Goal: Communication & Community: Answer question/provide support

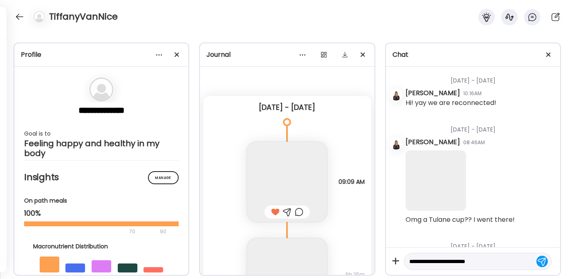
scroll to position [9501, 0]
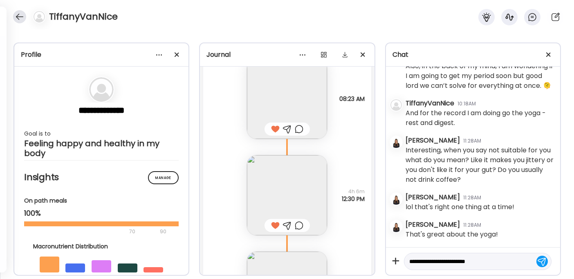
click at [18, 10] on div "TiffanyVanNice" at bounding box center [287, 14] width 574 height 29
click at [18, 18] on div at bounding box center [19, 16] width 13 height 13
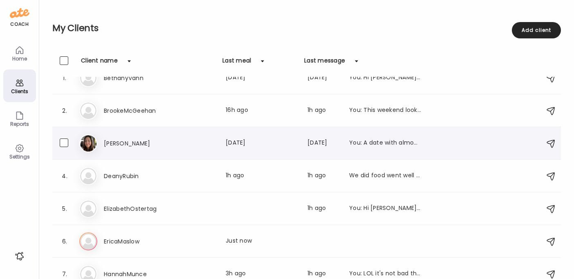
scroll to position [0, 0]
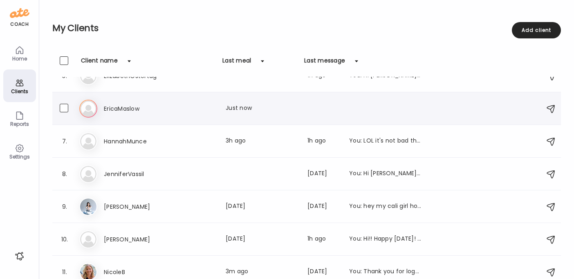
click at [125, 110] on h3 "EricaMaslow" at bounding box center [140, 109] width 72 height 10
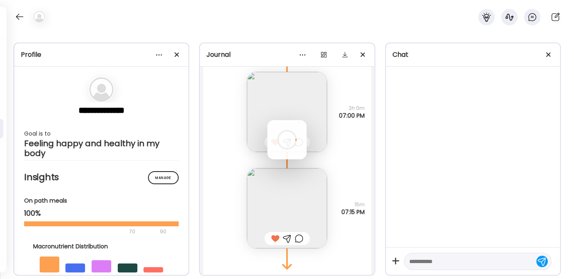
scroll to position [16, 0]
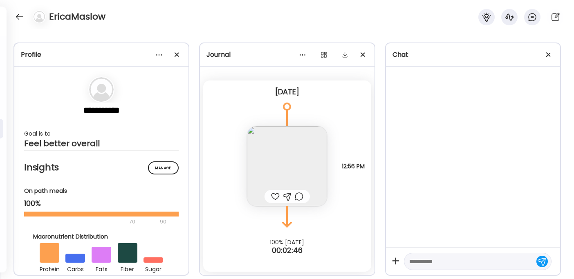
click at [418, 260] on textarea at bounding box center [470, 262] width 122 height 10
type textarea "**********"
click at [304, 154] on img at bounding box center [287, 166] width 80 height 80
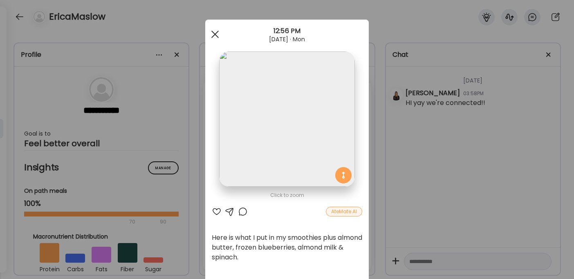
click at [214, 35] on div at bounding box center [215, 34] width 16 height 16
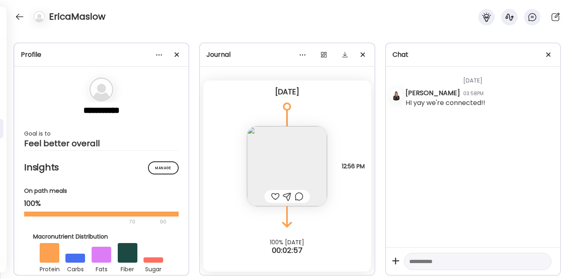
click at [430, 258] on textarea at bounding box center [470, 262] width 122 height 10
type textarea "*"
click at [284, 195] on div at bounding box center [287, 197] width 9 height 10
click at [437, 261] on textarea at bounding box center [470, 262] width 122 height 10
click at [247, 158] on img at bounding box center [287, 166] width 80 height 80
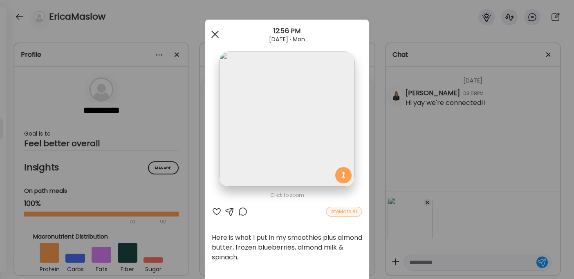
click at [213, 35] on span at bounding box center [214, 34] width 7 height 7
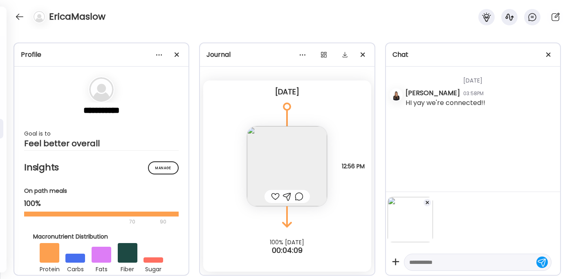
click at [434, 264] on textarea at bounding box center [470, 262] width 122 height 10
paste textarea "**********"
type textarea "**********"
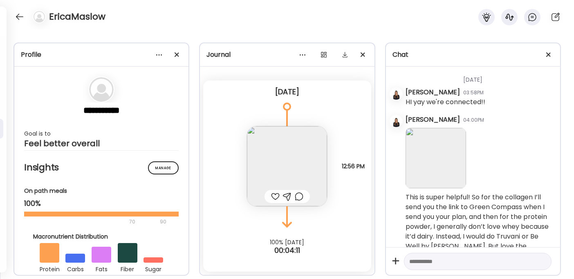
scroll to position [23, 0]
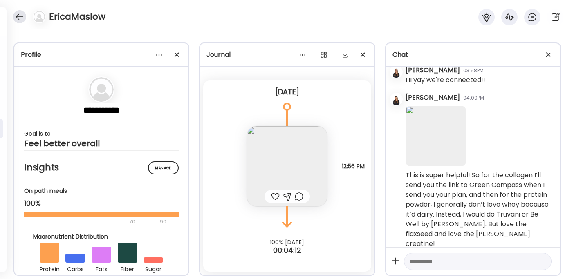
click at [20, 14] on div at bounding box center [19, 16] width 13 height 13
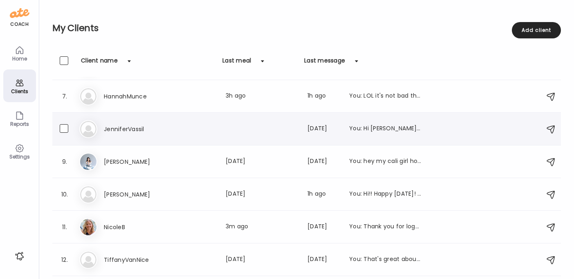
scroll to position [221, 0]
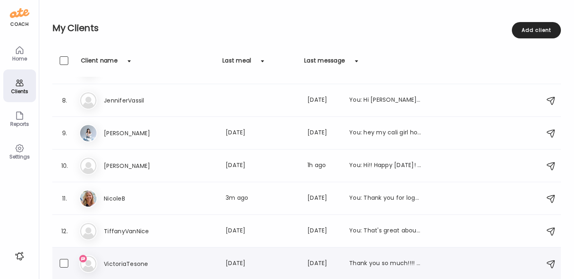
click at [126, 264] on h3 "VictoriaTesone" at bounding box center [140, 264] width 72 height 10
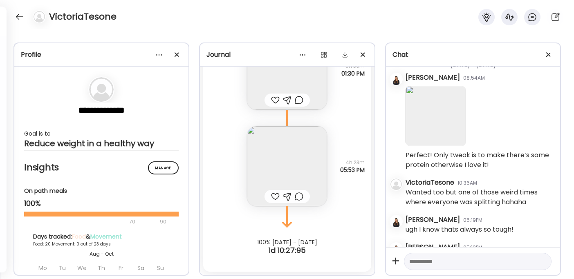
scroll to position [18686, 0]
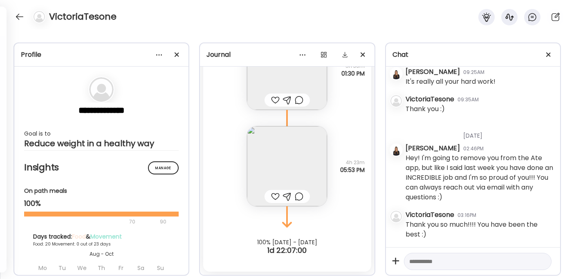
click at [417, 259] on textarea at bounding box center [470, 262] width 122 height 10
click at [159, 53] on div at bounding box center [159, 55] width 16 height 16
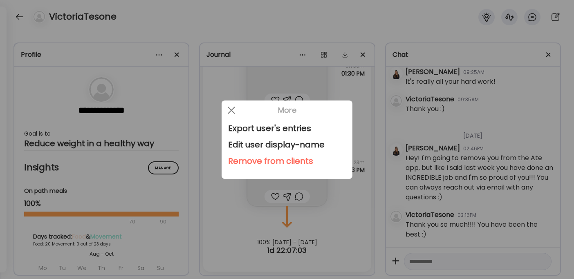
click at [249, 161] on div "Remove from clients" at bounding box center [287, 161] width 118 height 16
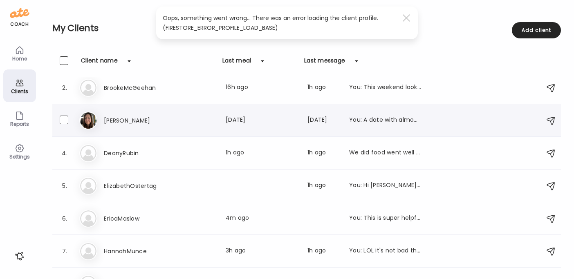
scroll to position [0, 0]
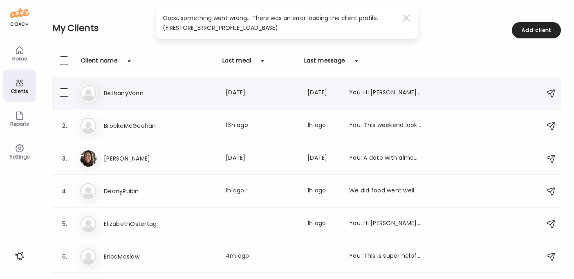
click at [119, 92] on h3 "BethanyVann" at bounding box center [140, 93] width 72 height 10
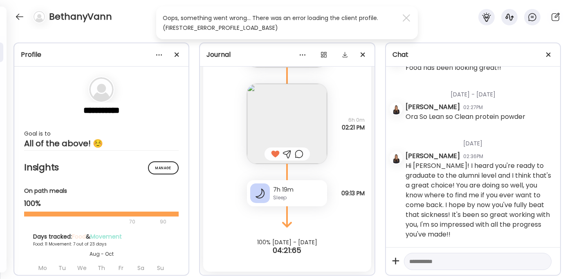
scroll to position [19621, 0]
click at [18, 9] on div "BethanyVann" at bounding box center [287, 14] width 574 height 29
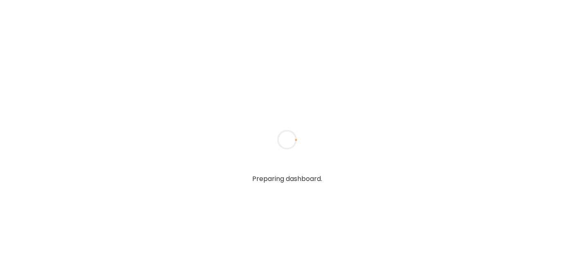
type textarea "**********"
type input "**********"
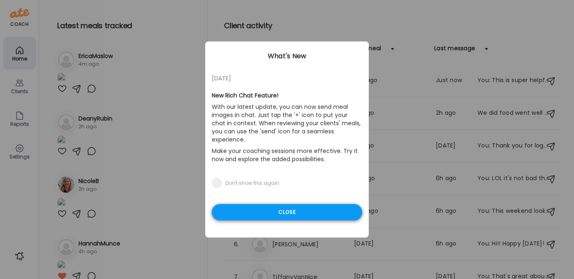
type input "**********"
click at [250, 204] on div "Close" at bounding box center [287, 212] width 150 height 16
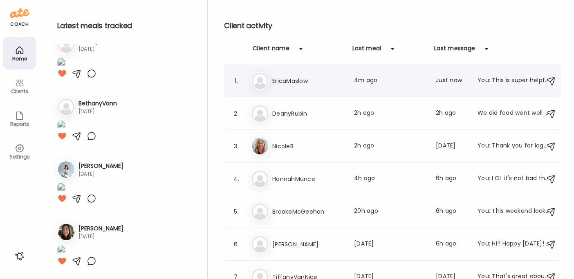
click at [294, 80] on h3 "EricaMaslow" at bounding box center [308, 81] width 72 height 10
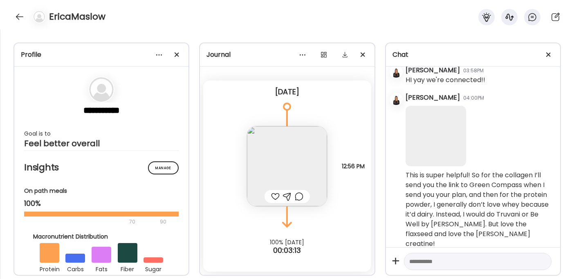
scroll to position [23, 0]
click at [432, 264] on textarea at bounding box center [470, 262] width 122 height 10
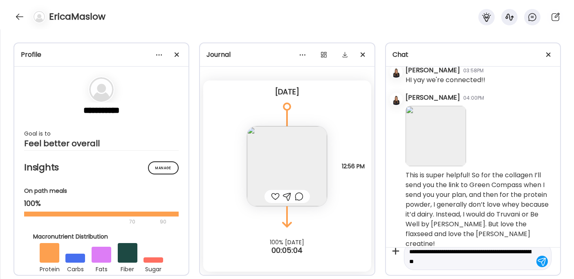
type textarea "**********"
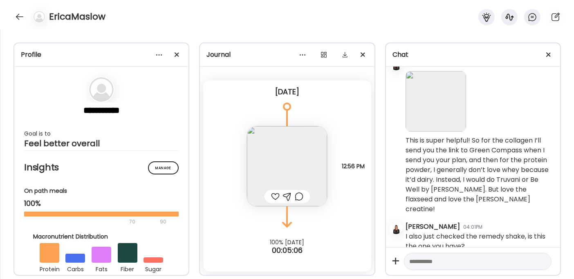
scroll to position [60, 0]
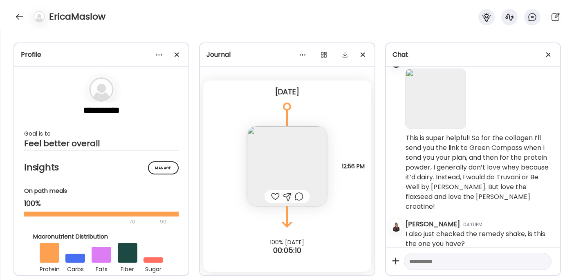
click at [424, 260] on textarea at bounding box center [470, 262] width 122 height 10
paste textarea "**********"
type textarea "**********"
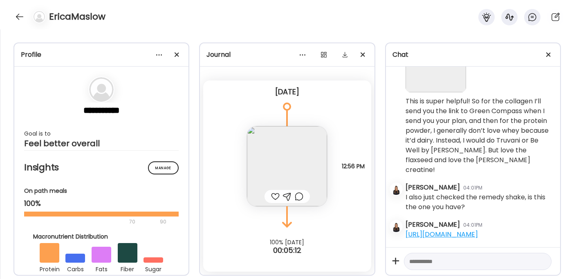
scroll to position [241, 0]
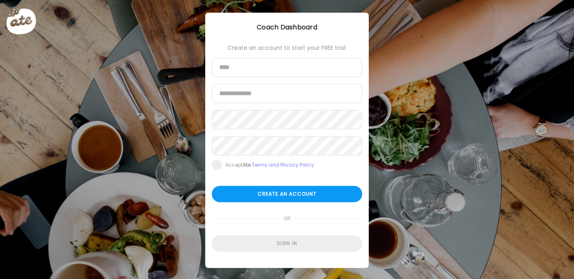
scroll to position [16, 0]
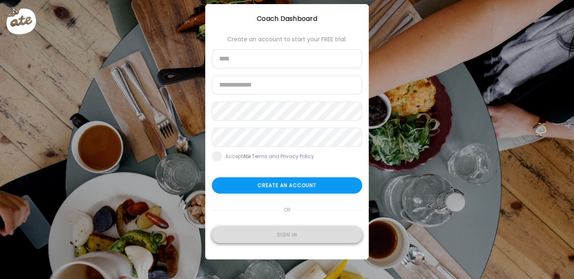
type input "**********"
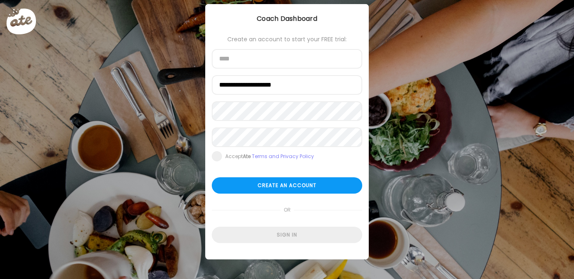
click at [266, 236] on div "Sign in" at bounding box center [287, 235] width 150 height 16
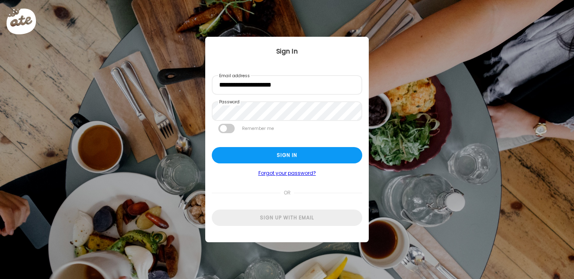
scroll to position [0, 0]
click at [273, 150] on div "Sign in" at bounding box center [287, 155] width 150 height 16
type textarea "**********"
type input "**********"
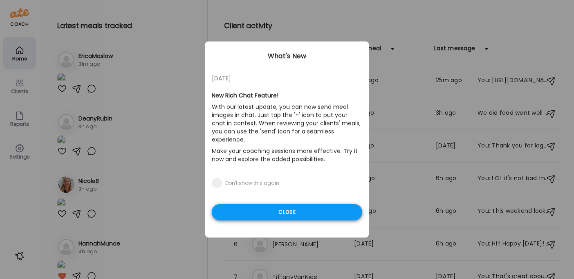
click at [292, 205] on div "Close" at bounding box center [287, 212] width 150 height 16
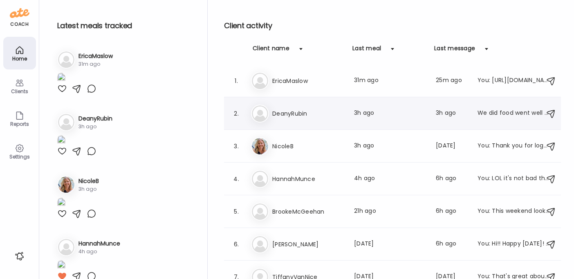
click at [297, 113] on h3 "DeanyRubin" at bounding box center [308, 114] width 72 height 10
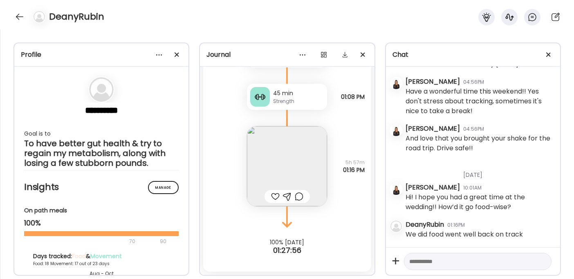
scroll to position [2925, 0]
click at [423, 257] on textarea at bounding box center [470, 262] width 122 height 10
type textarea "********"
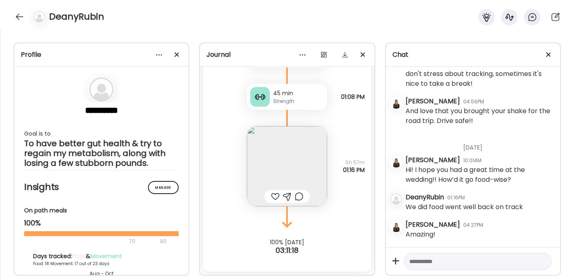
scroll to position [2953, 0]
click at [422, 262] on textarea at bounding box center [470, 262] width 122 height 10
type textarea "**********"
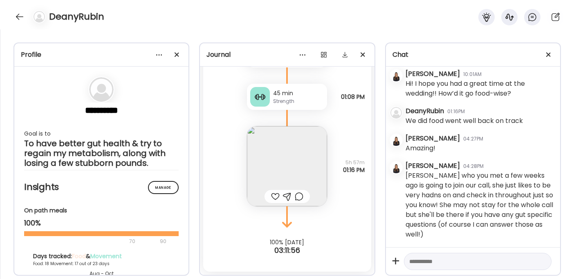
scroll to position [3039, 0]
click at [423, 260] on textarea at bounding box center [470, 262] width 122 height 10
type textarea "**********"
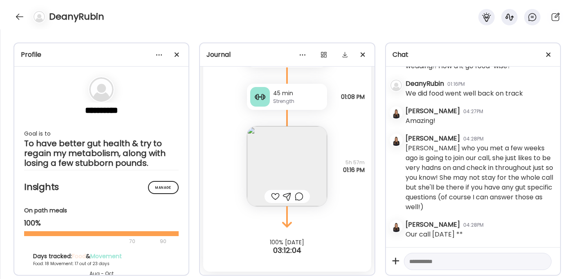
scroll to position [3067, 0]
click at [18, 18] on div at bounding box center [19, 16] width 13 height 13
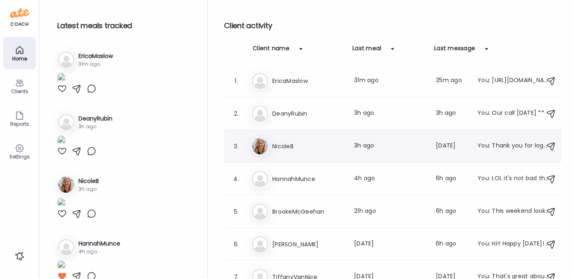
click at [275, 151] on div "Ni NicoleB Last meal: 3h ago Last message: 2d ago You: Thank you for logging ev…" at bounding box center [393, 146] width 285 height 18
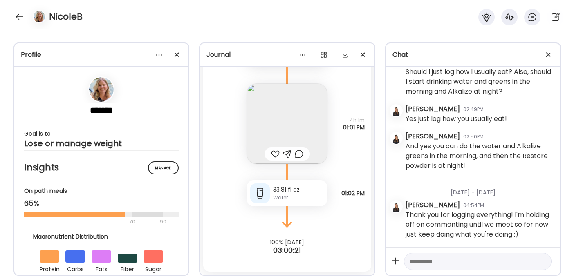
scroll to position [183, 0]
click at [20, 18] on div at bounding box center [19, 16] width 13 height 13
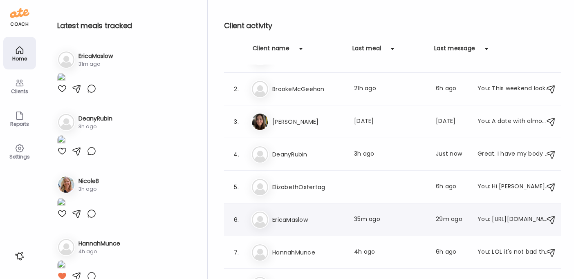
scroll to position [0, 0]
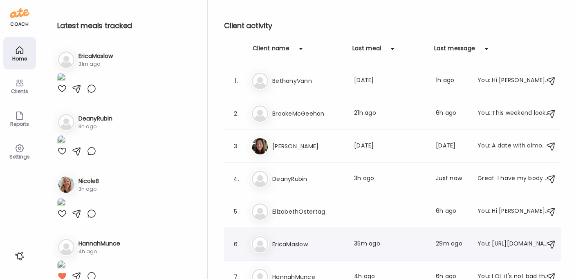
click at [308, 237] on div "Er EricaMaslow Last meal: 35m ago Last message: 29m ago You: https://www.walmar…" at bounding box center [393, 244] width 285 height 18
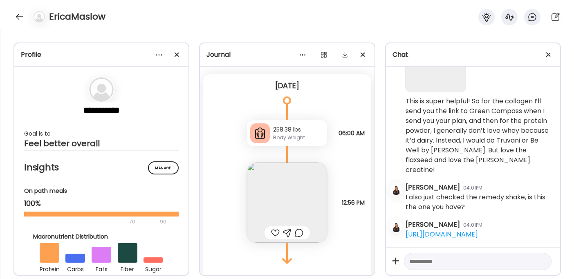
scroll to position [21, 0]
click at [284, 133] on div "258.38 lbs" at bounding box center [298, 130] width 51 height 9
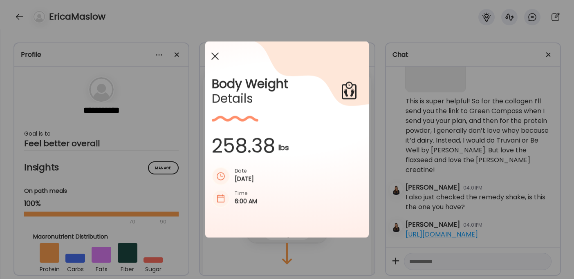
click at [215, 55] on span at bounding box center [214, 55] width 7 height 7
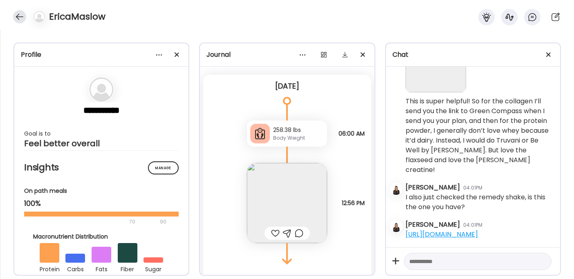
click at [19, 17] on div at bounding box center [19, 16] width 13 height 13
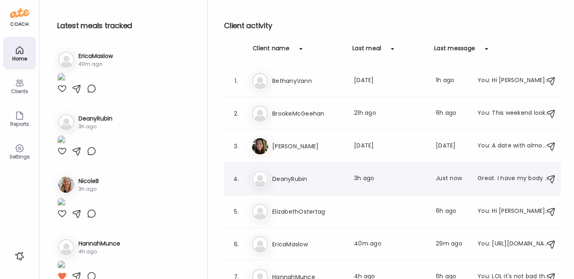
scroll to position [42, 0]
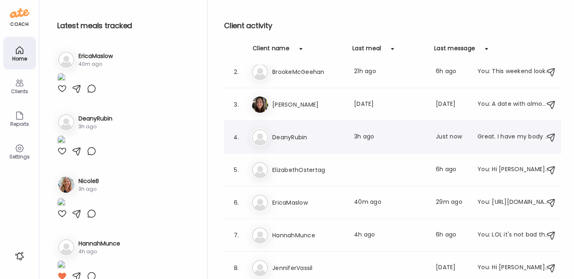
click at [306, 143] on div "De DeanyRubin Last meal: 3h ago Last message: Just now Great. I have my body sc…" at bounding box center [393, 137] width 285 height 18
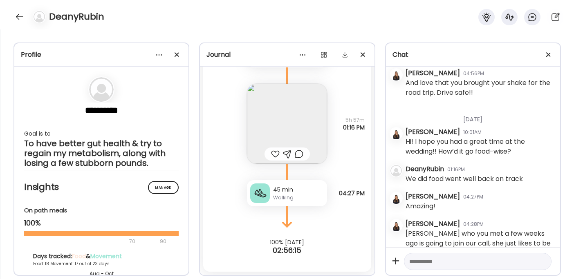
scroll to position [3095, 0]
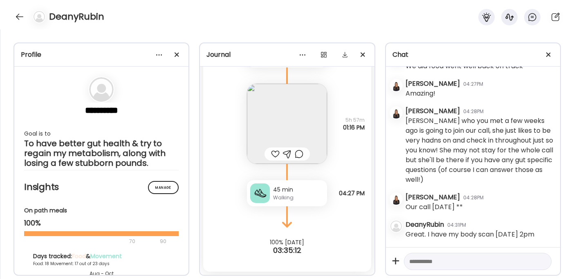
click at [421, 264] on textarea at bounding box center [470, 262] width 122 height 10
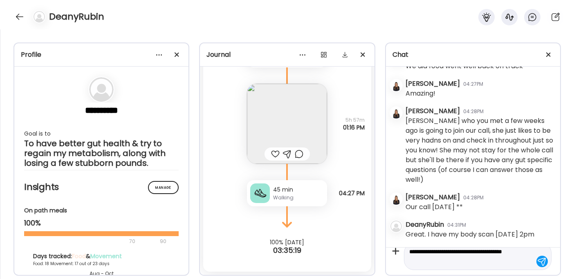
type textarea "**********"
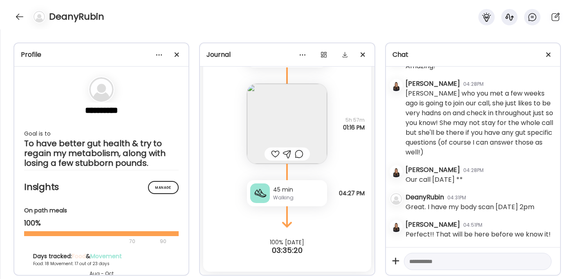
scroll to position [3132, 0]
click at [17, 13] on div at bounding box center [19, 16] width 13 height 13
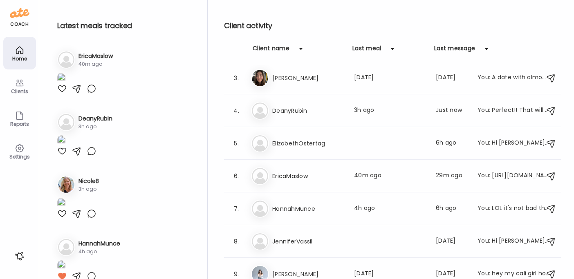
scroll to position [0, 0]
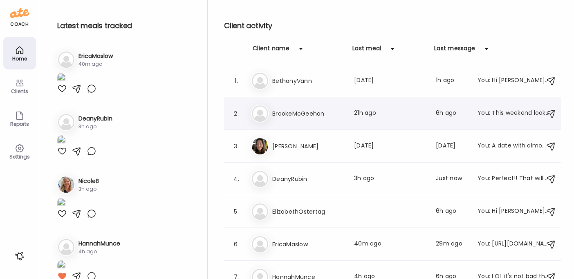
click at [296, 117] on h3 "BrookeMcGeehan" at bounding box center [308, 114] width 72 height 10
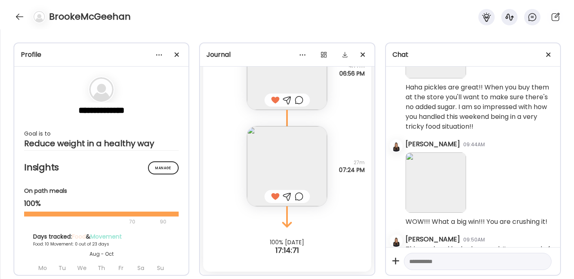
scroll to position [3507, 0]
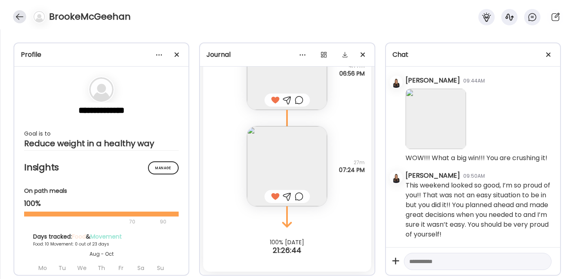
click at [17, 14] on div at bounding box center [19, 16] width 13 height 13
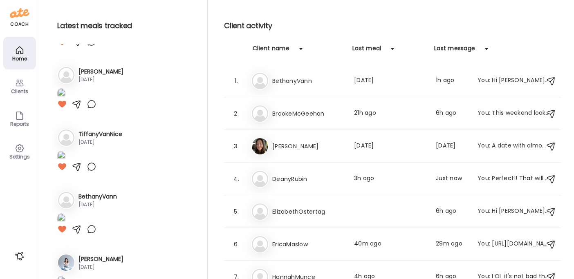
scroll to position [298, 0]
click at [18, 142] on div "Settings" at bounding box center [19, 151] width 33 height 33
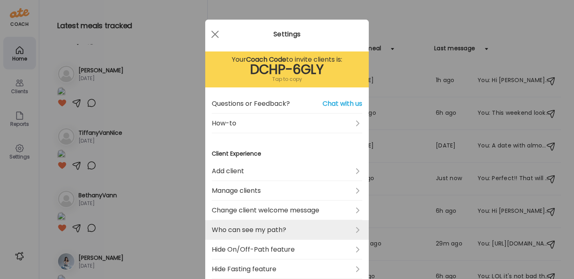
scroll to position [285, 0]
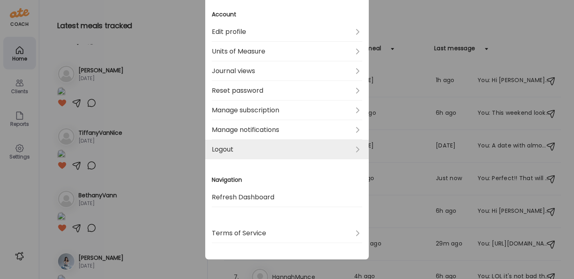
click at [230, 151] on link "Logout" at bounding box center [287, 150] width 150 height 20
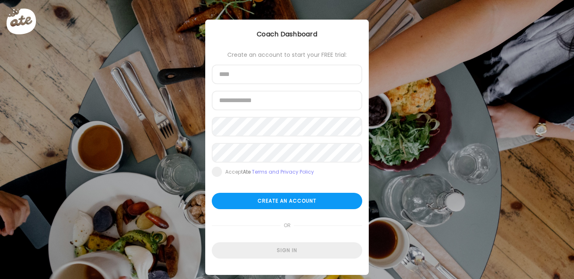
type input "**********"
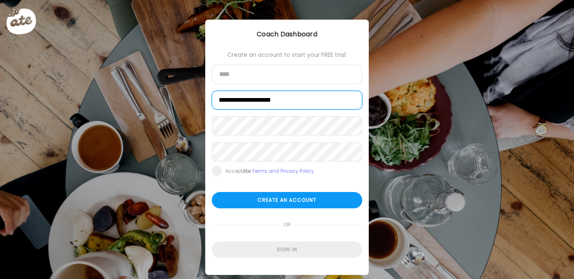
click at [256, 100] on input "**********" at bounding box center [287, 100] width 150 height 19
type input "**********"
click at [242, 235] on form "**********" at bounding box center [287, 154] width 150 height 206
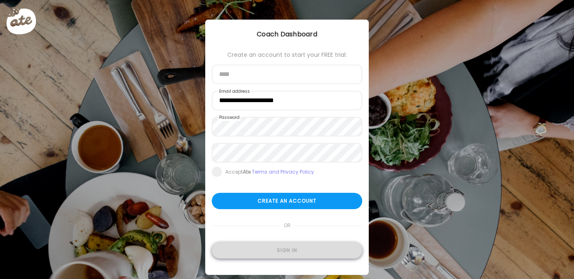
click at [242, 252] on div "Sign in" at bounding box center [287, 250] width 150 height 16
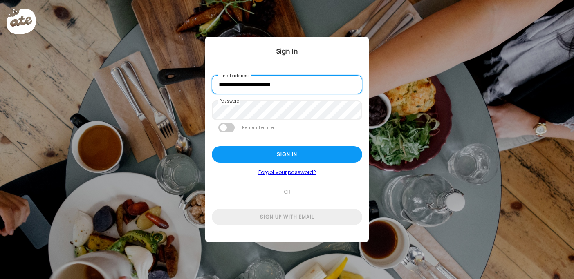
click at [254, 90] on input "**********" at bounding box center [287, 84] width 150 height 19
type input "**********"
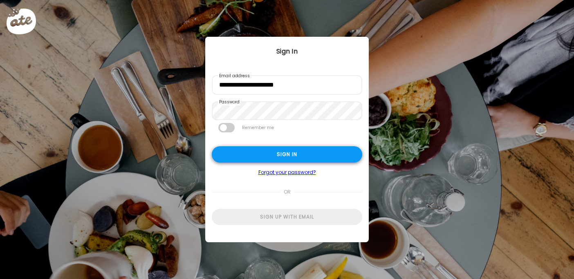
click at [240, 155] on div "Sign in" at bounding box center [287, 154] width 150 height 16
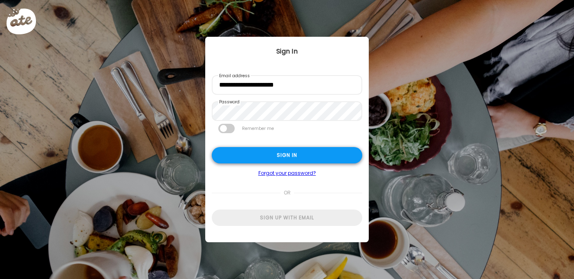
type textarea "**********"
type input "**********"
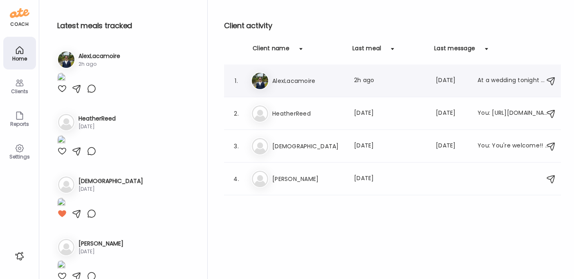
click at [314, 85] on div "Al AlexLacamoire Last meal: 2h ago Last message: 1d ago At a wedding tonight — …" at bounding box center [393, 81] width 285 height 18
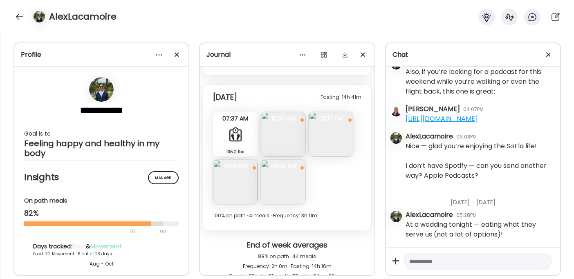
scroll to position [7733, 0]
click at [434, 115] on link "https://open.spotify.com/episode/4YQlWWs4E6rRSGAufTAVTQ" at bounding box center [441, 118] width 72 height 9
click at [425, 260] on textarea at bounding box center [470, 262] width 122 height 10
click at [423, 261] on textarea at bounding box center [470, 262] width 122 height 10
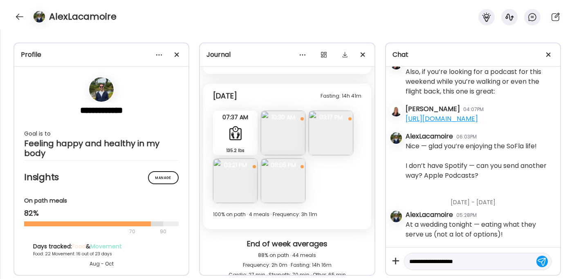
type textarea "**********"
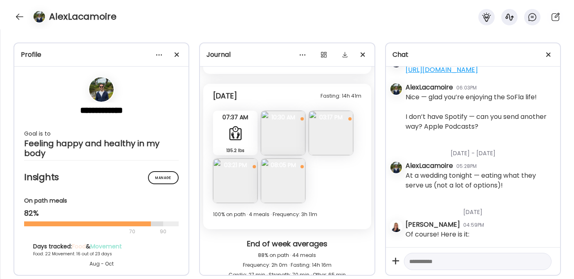
scroll to position [122002, 0]
click at [416, 264] on textarea at bounding box center [470, 262] width 122 height 10
paste textarea "**********"
type textarea "**********"
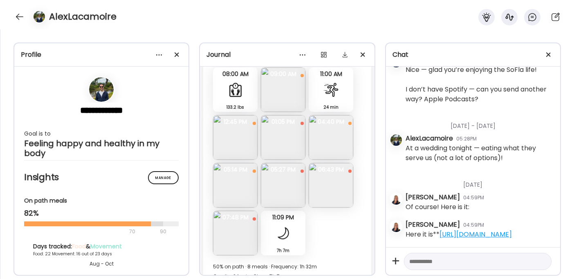
scroll to position [7511, 0]
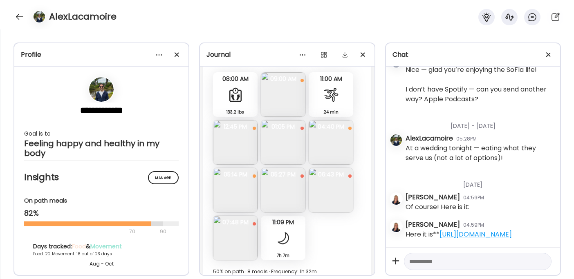
click at [287, 99] on img at bounding box center [283, 94] width 45 height 45
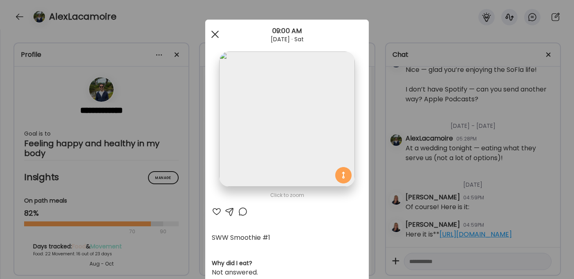
click at [213, 32] on span at bounding box center [214, 34] width 7 height 7
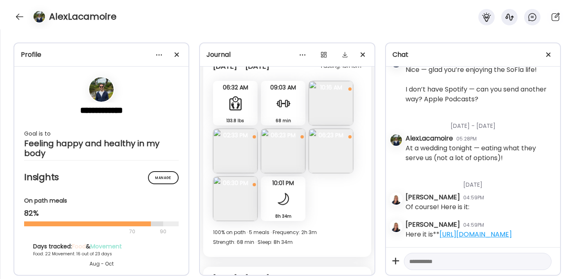
scroll to position [7287, 0]
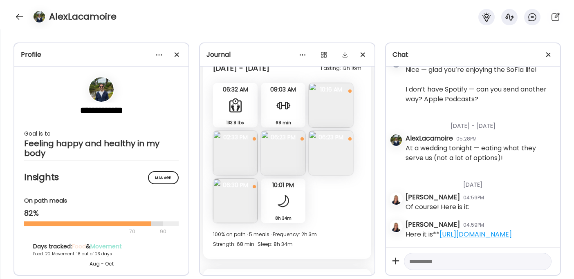
click at [227, 160] on img at bounding box center [235, 153] width 45 height 45
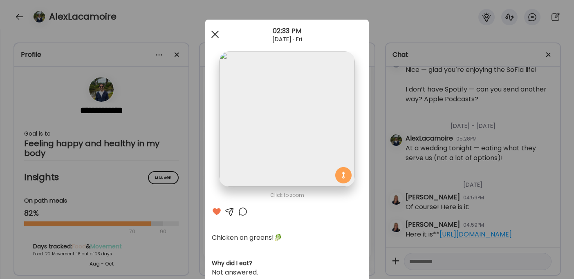
click at [212, 34] on div at bounding box center [215, 34] width 16 height 16
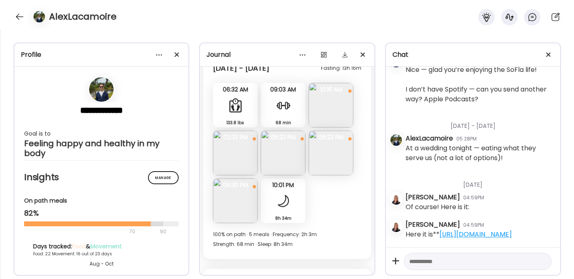
click at [274, 162] on img at bounding box center [283, 153] width 45 height 45
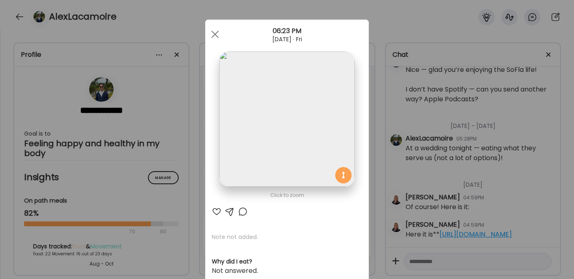
click at [212, 211] on div at bounding box center [217, 212] width 10 height 10
click at [208, 29] on div at bounding box center [215, 34] width 16 height 16
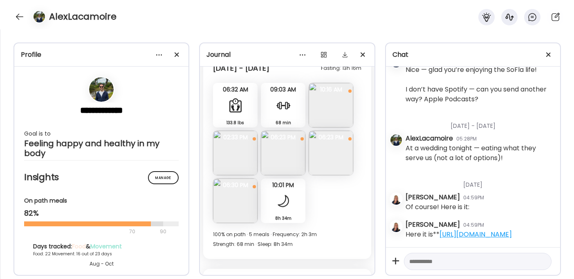
click at [328, 167] on img at bounding box center [331, 153] width 45 height 45
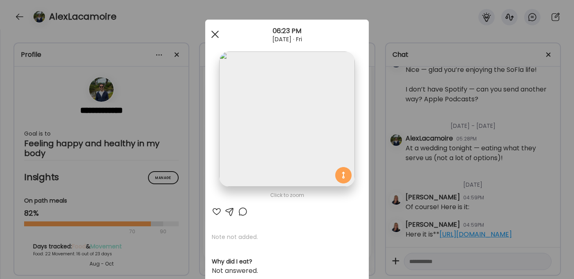
click at [211, 38] on div at bounding box center [215, 34] width 16 height 16
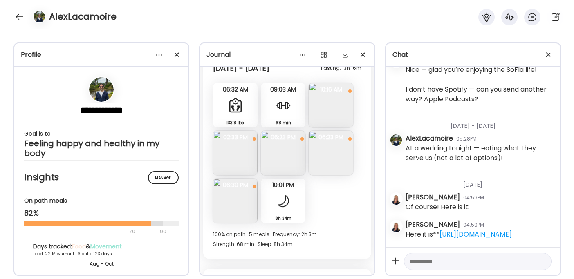
click at [235, 208] on img at bounding box center [235, 201] width 45 height 45
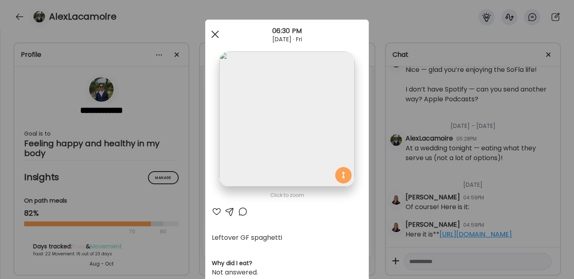
click at [212, 36] on div at bounding box center [215, 34] width 16 height 16
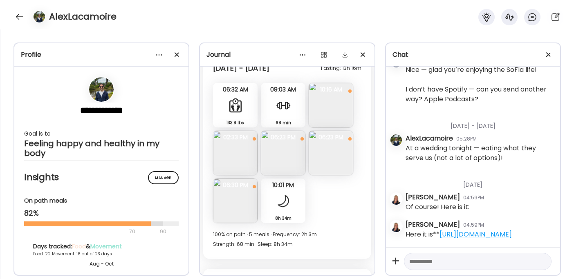
click at [284, 208] on div at bounding box center [283, 201] width 16 height 16
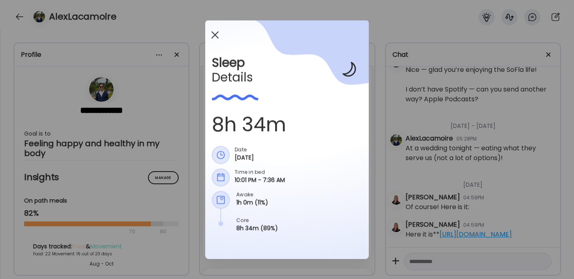
click at [216, 33] on div at bounding box center [215, 35] width 16 height 16
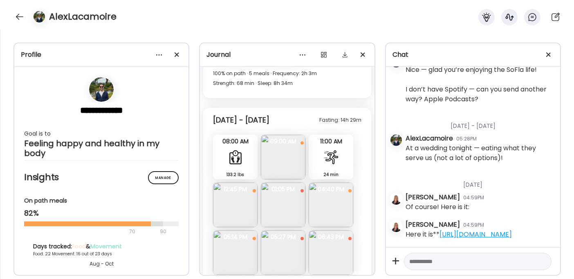
scroll to position [7450, 0]
click at [291, 160] on img at bounding box center [283, 155] width 45 height 45
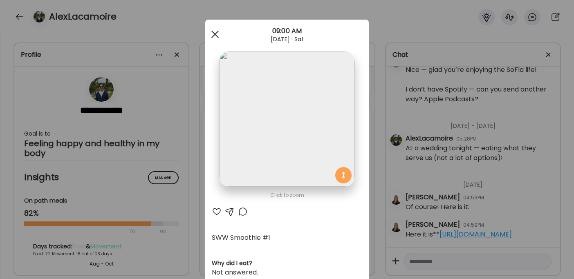
click at [212, 34] on span at bounding box center [214, 34] width 7 height 7
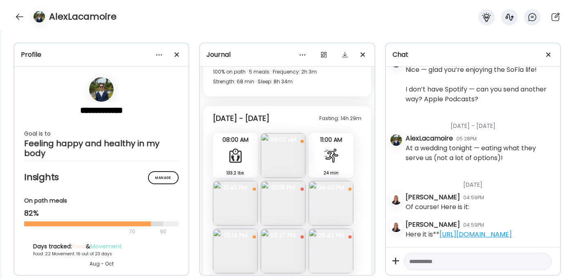
click at [333, 164] on div at bounding box center [331, 156] width 16 height 16
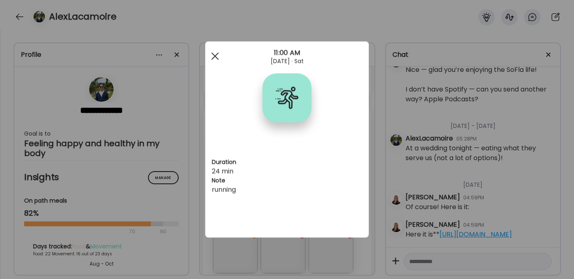
click at [214, 56] on span at bounding box center [214, 55] width 7 height 7
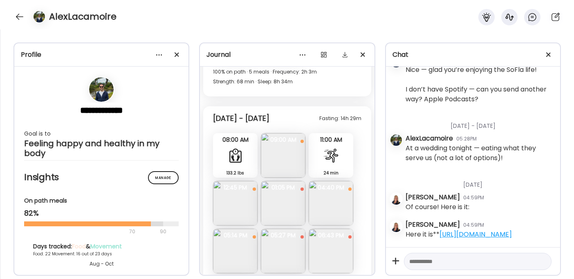
click at [230, 217] on img at bounding box center [235, 203] width 45 height 45
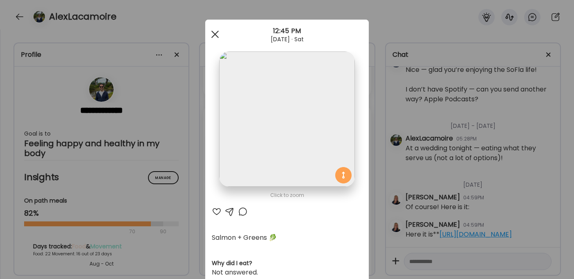
click at [211, 40] on div at bounding box center [215, 34] width 16 height 16
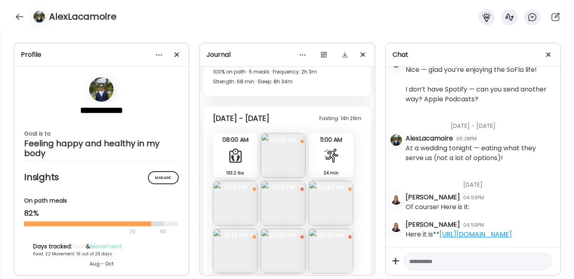
click at [288, 213] on img at bounding box center [283, 203] width 45 height 45
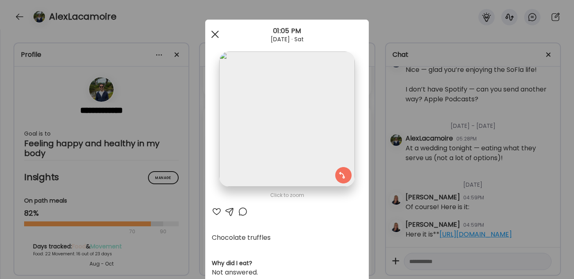
click at [211, 31] on div at bounding box center [215, 34] width 16 height 16
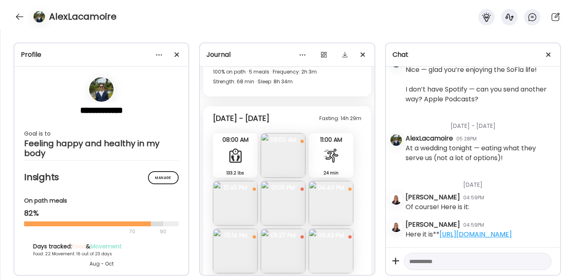
click at [340, 220] on img at bounding box center [331, 203] width 45 height 45
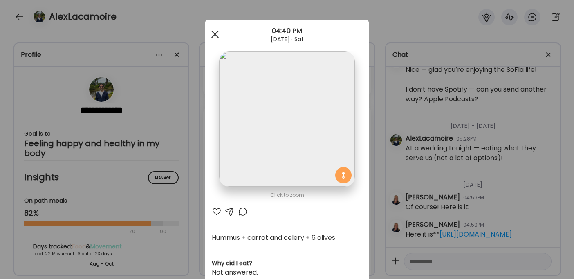
click at [214, 33] on span at bounding box center [214, 34] width 7 height 7
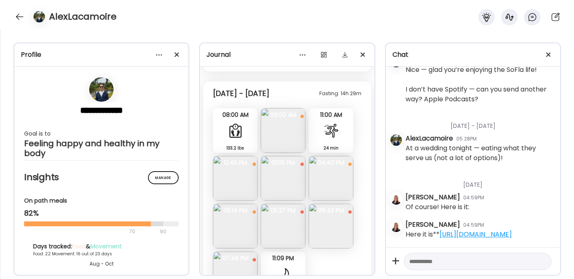
scroll to position [7492, 0]
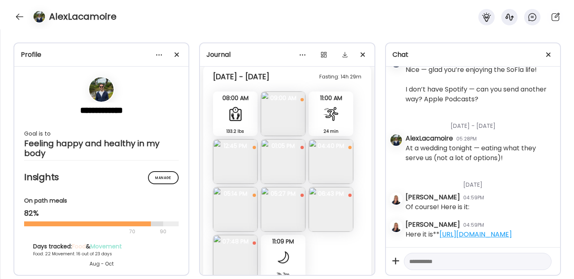
click at [230, 220] on img at bounding box center [235, 209] width 45 height 45
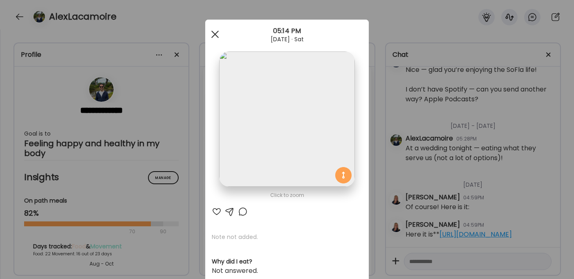
click at [215, 35] on div at bounding box center [215, 34] width 16 height 16
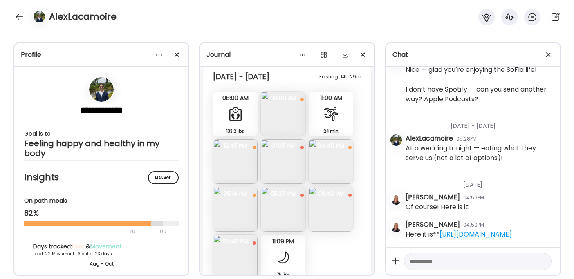
click at [281, 227] on img at bounding box center [283, 209] width 45 height 45
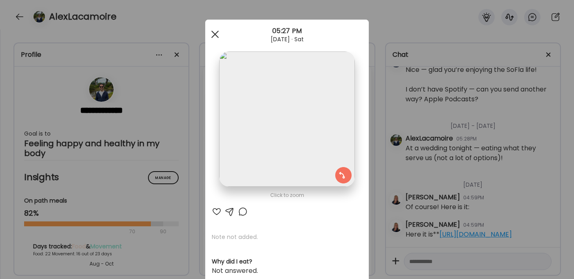
click at [212, 35] on span at bounding box center [214, 34] width 7 height 7
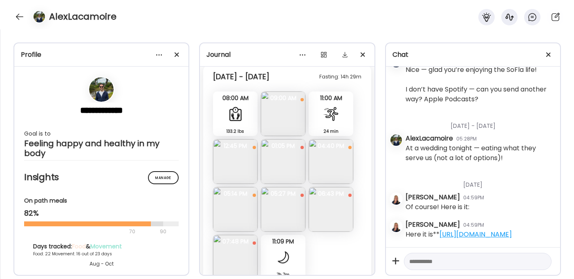
click at [336, 225] on img at bounding box center [331, 209] width 45 height 45
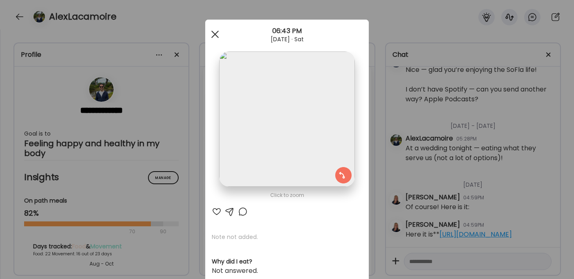
click at [215, 36] on span at bounding box center [214, 34] width 7 height 7
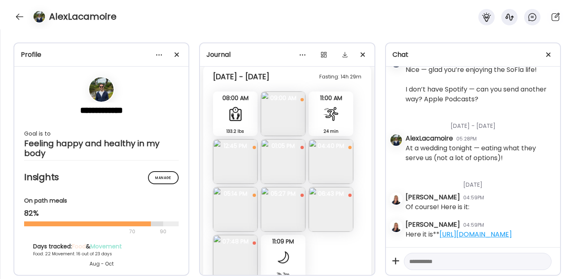
scroll to position [7530, 0]
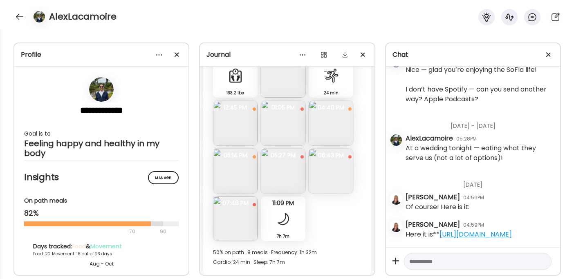
click at [233, 233] on img at bounding box center [235, 219] width 45 height 45
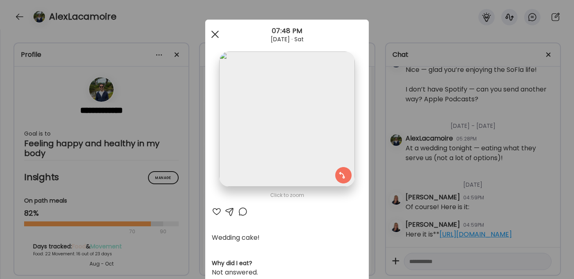
click at [213, 36] on span at bounding box center [214, 34] width 7 height 7
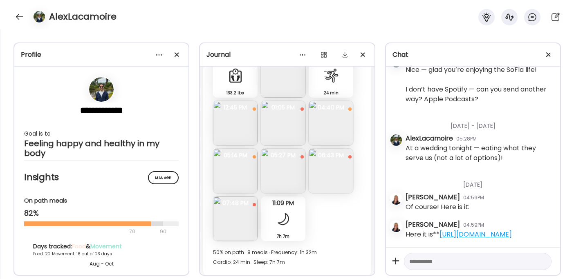
scroll to position [122069, 0]
click at [416, 261] on textarea at bounding box center [470, 262] width 122 height 10
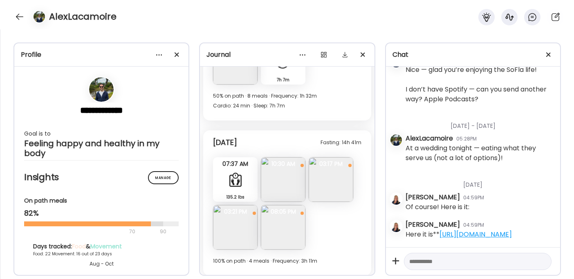
scroll to position [7709, 0]
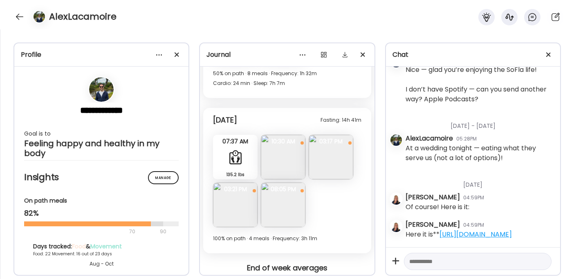
click at [275, 174] on img at bounding box center [283, 157] width 45 height 45
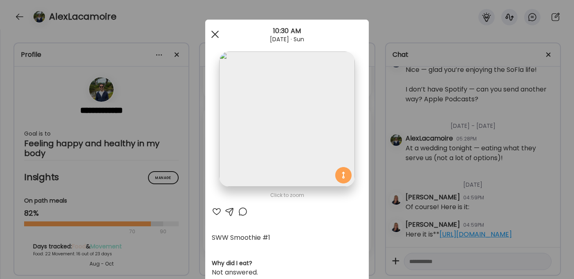
click at [210, 29] on div at bounding box center [215, 34] width 16 height 16
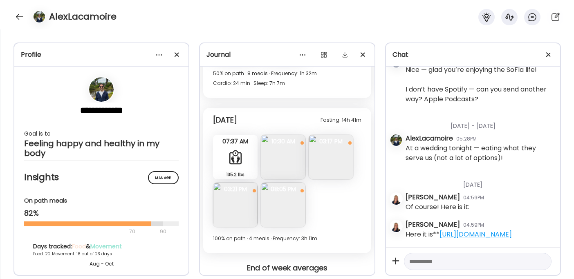
click at [334, 174] on img at bounding box center [331, 157] width 45 height 45
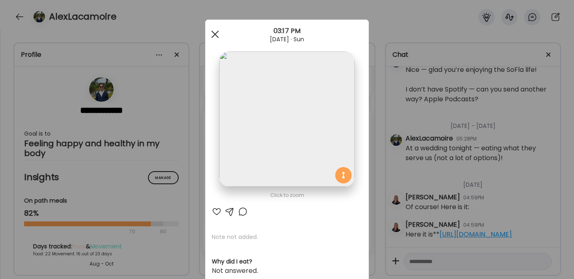
click at [211, 36] on div at bounding box center [215, 34] width 16 height 16
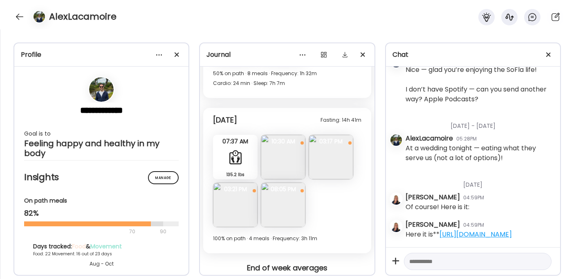
click at [229, 216] on img at bounding box center [235, 205] width 45 height 45
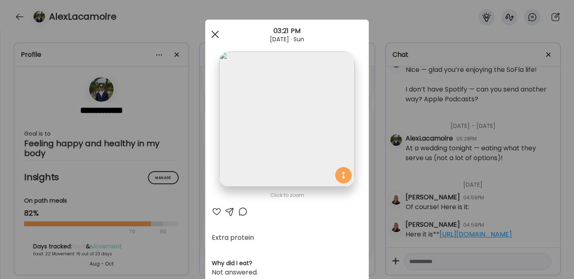
click at [211, 33] on span at bounding box center [214, 34] width 7 height 7
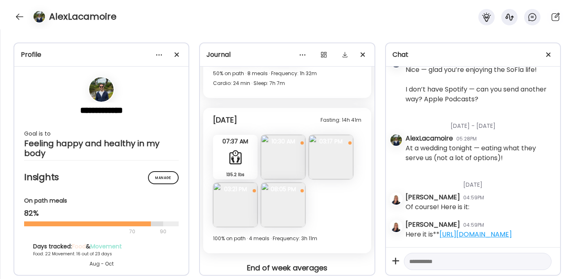
click at [240, 225] on img at bounding box center [235, 205] width 45 height 45
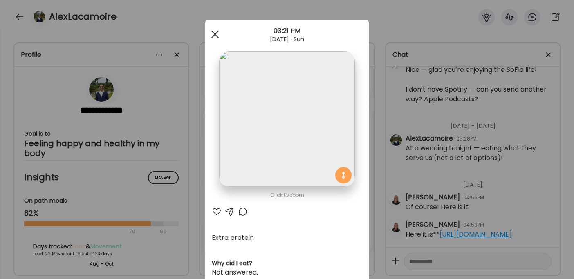
click at [212, 35] on span at bounding box center [214, 34] width 7 height 7
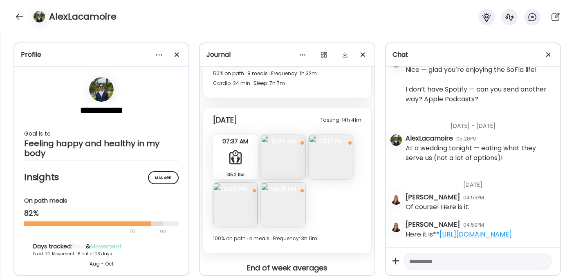
click at [284, 221] on img at bounding box center [283, 205] width 45 height 45
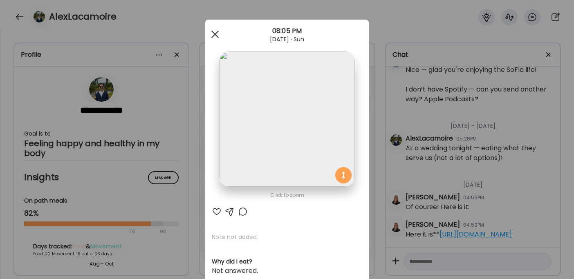
click at [210, 31] on div at bounding box center [215, 34] width 16 height 16
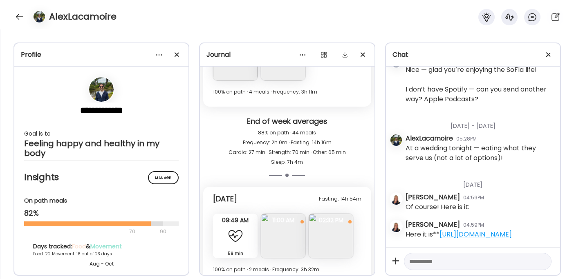
scroll to position [7888, 0]
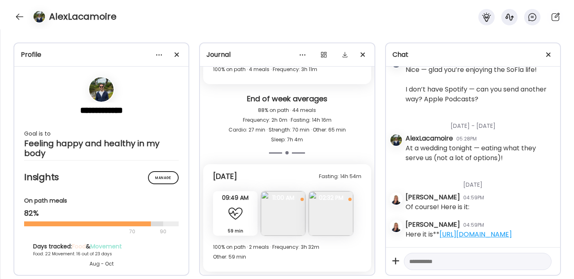
click at [286, 210] on img at bounding box center [283, 213] width 45 height 45
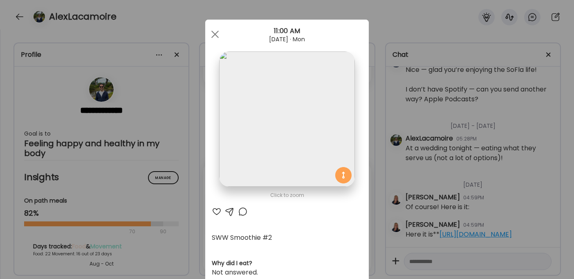
click at [212, 212] on div at bounding box center [217, 212] width 10 height 10
click at [212, 37] on div at bounding box center [215, 34] width 16 height 16
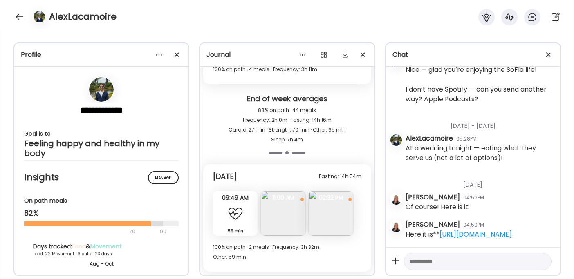
click at [234, 217] on div at bounding box center [235, 214] width 16 height 16
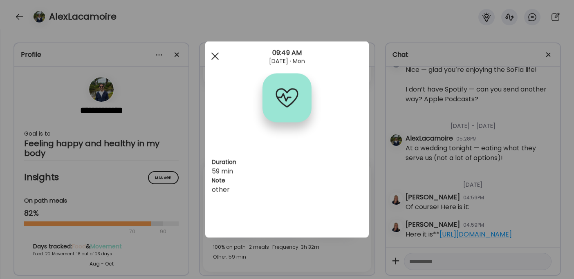
click at [212, 55] on div at bounding box center [215, 56] width 16 height 16
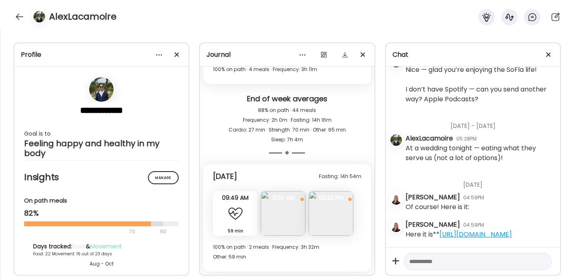
click at [332, 222] on img at bounding box center [331, 213] width 45 height 45
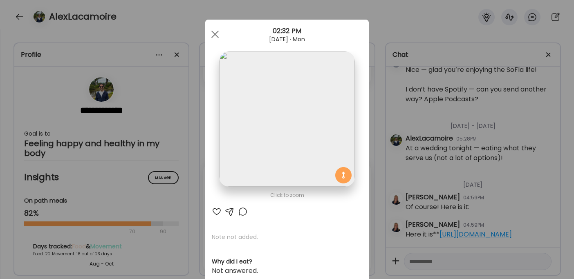
click at [215, 213] on div at bounding box center [217, 212] width 10 height 10
click at [212, 31] on div at bounding box center [215, 34] width 16 height 16
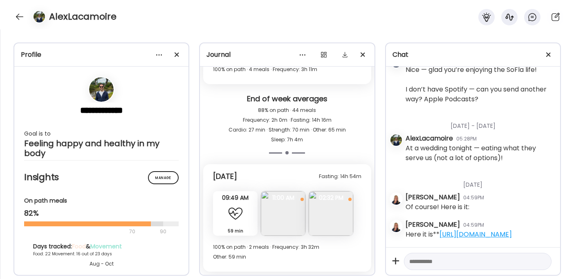
click at [425, 262] on textarea at bounding box center [470, 262] width 122 height 10
paste textarea "**********"
type textarea "**********"
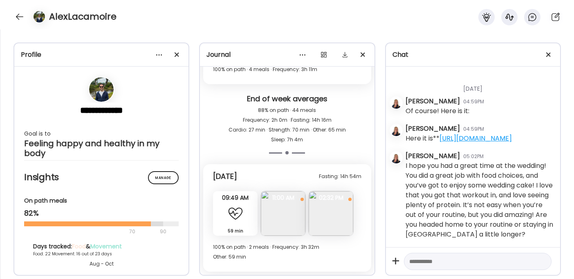
scroll to position [122175, 0]
click at [333, 215] on img at bounding box center [331, 213] width 45 height 45
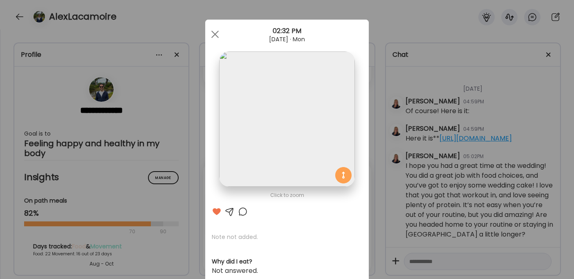
click at [228, 208] on div at bounding box center [230, 212] width 10 height 10
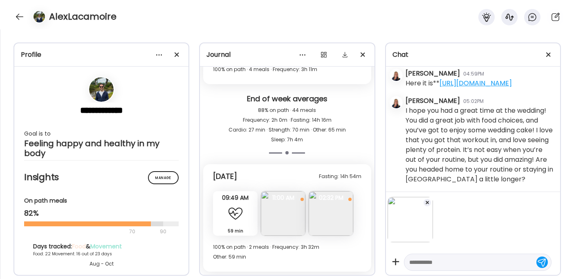
click at [421, 264] on textarea at bounding box center [470, 262] width 122 height 10
click at [411, 259] on textarea "**********" at bounding box center [470, 262] width 122 height 10
click at [507, 261] on textarea "**********" at bounding box center [470, 262] width 122 height 10
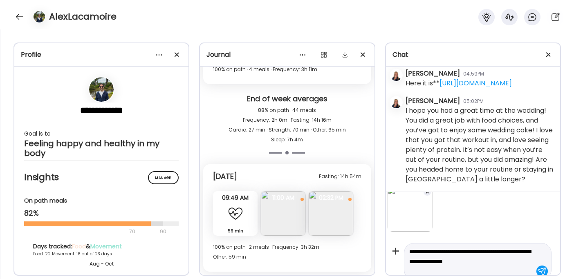
scroll to position [20, 0]
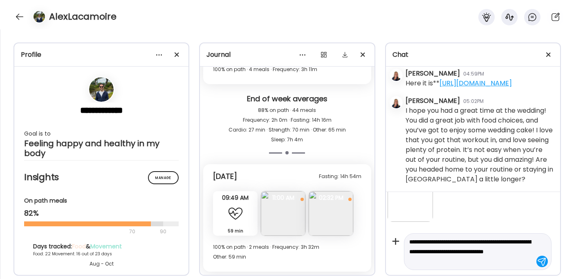
click at [503, 243] on textarea "**********" at bounding box center [470, 251] width 122 height 29
type textarea "**********"
click at [484, 256] on textarea "**********" at bounding box center [470, 251] width 122 height 29
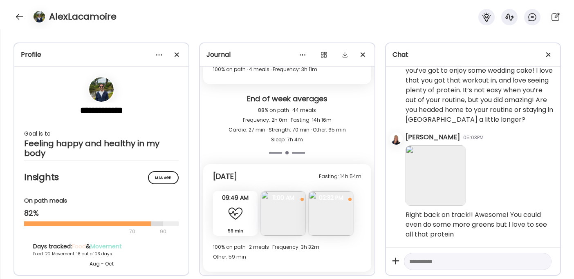
scroll to position [122290, 0]
click at [19, 16] on div at bounding box center [19, 16] width 13 height 13
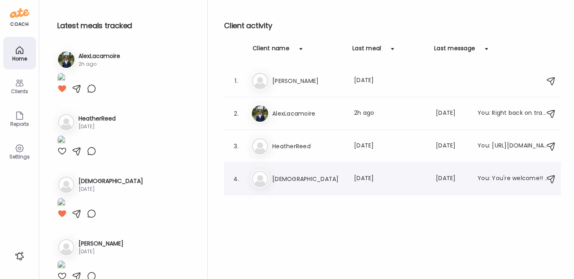
click at [286, 176] on h3 "KristenKeene" at bounding box center [308, 179] width 72 height 10
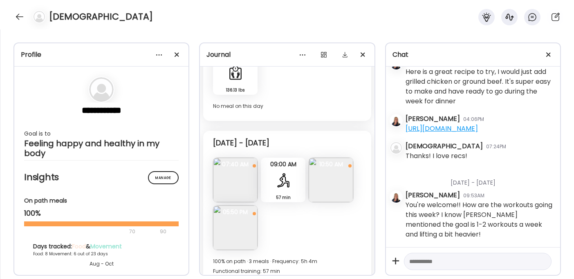
scroll to position [3981, 0]
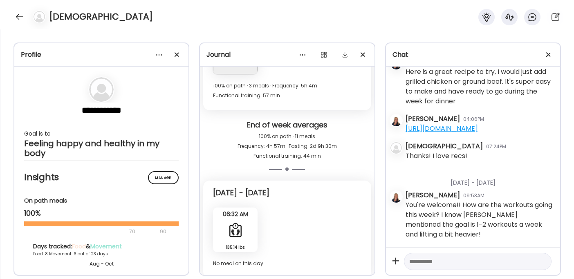
click at [424, 263] on textarea at bounding box center [470, 262] width 122 height 10
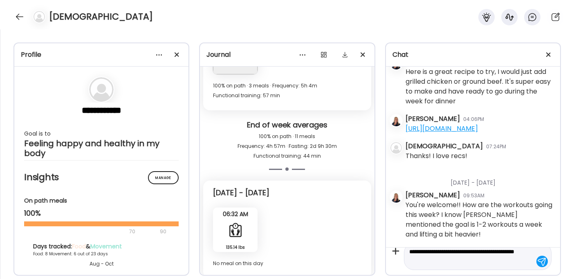
type textarea "**********"
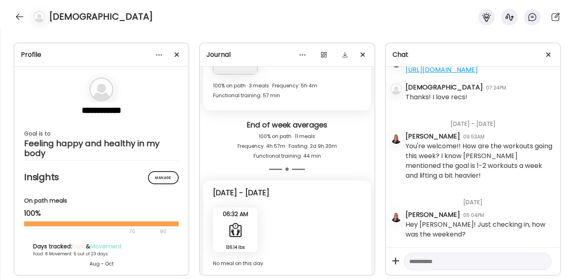
scroll to position [44414, 0]
click at [23, 19] on div at bounding box center [19, 16] width 13 height 13
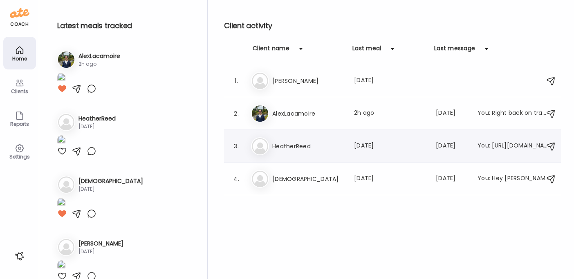
click at [300, 147] on h3 "HeatherReed" at bounding box center [308, 146] width 72 height 10
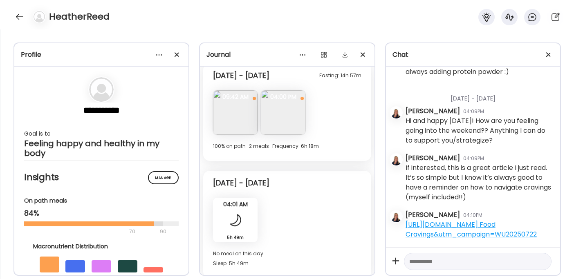
scroll to position [56663, 0]
click at [237, 112] on img at bounding box center [235, 112] width 45 height 45
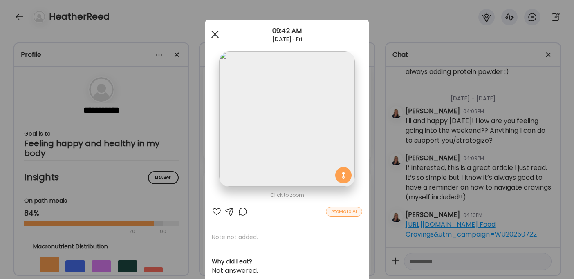
click at [211, 31] on div at bounding box center [215, 34] width 16 height 16
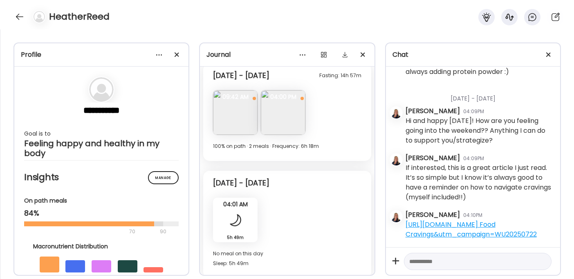
click at [271, 108] on img at bounding box center [283, 112] width 45 height 45
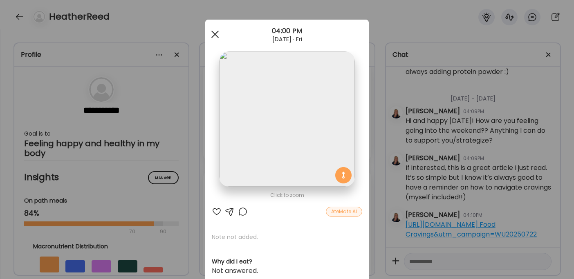
click at [212, 32] on div at bounding box center [215, 34] width 16 height 16
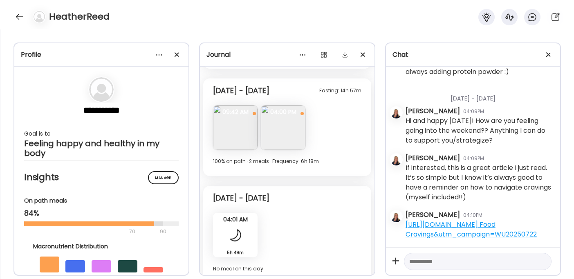
scroll to position [6229, 0]
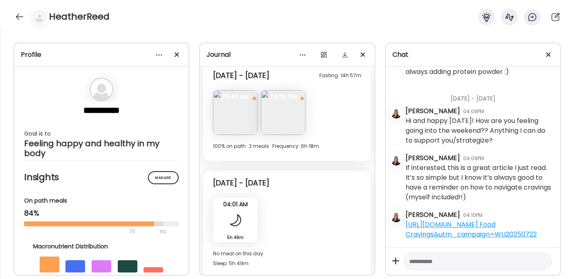
click at [443, 261] on textarea at bounding box center [470, 262] width 122 height 10
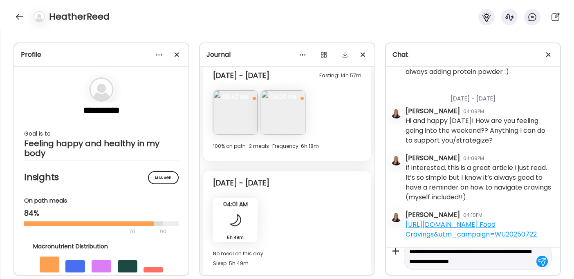
scroll to position [19, 0]
type textarea "**********"
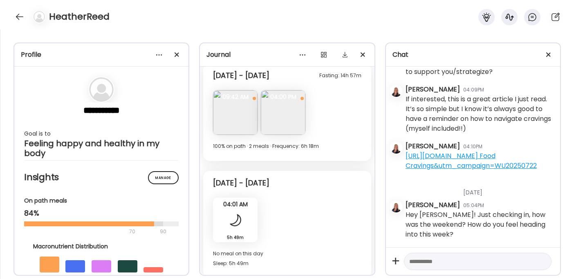
scroll to position [56732, 0]
click at [19, 20] on div at bounding box center [19, 16] width 13 height 13
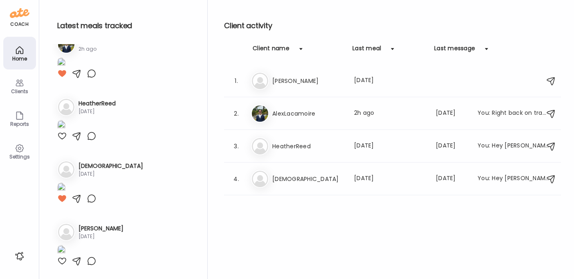
scroll to position [0, 0]
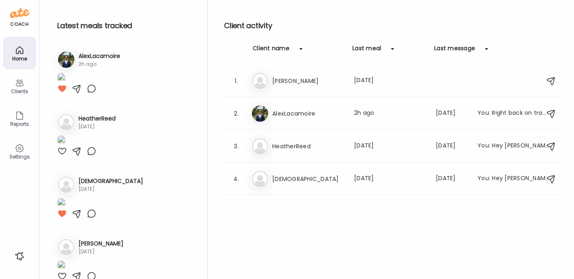
click at [17, 151] on icon at bounding box center [20, 149] width 8 height 8
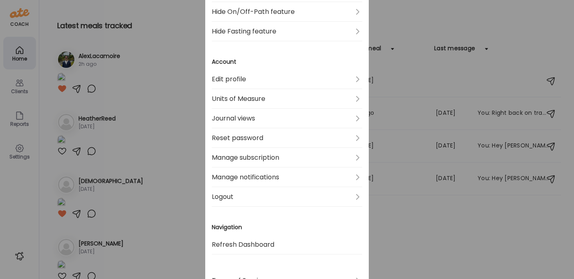
scroll to position [285, 0]
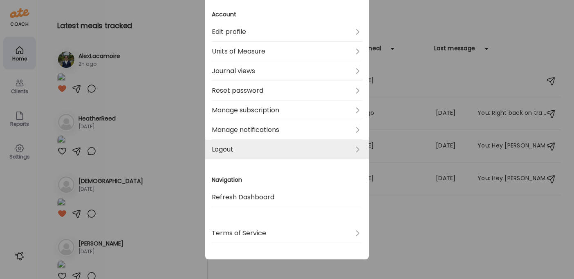
click at [238, 149] on link "Logout" at bounding box center [287, 150] width 150 height 20
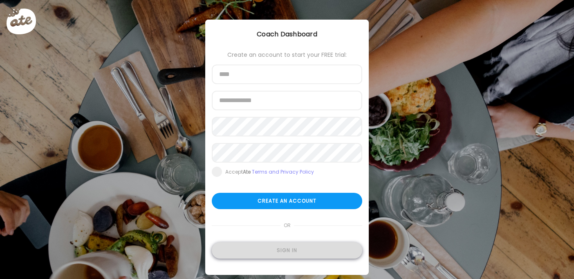
type input "**********"
click at [264, 251] on div "Sign in" at bounding box center [287, 250] width 150 height 16
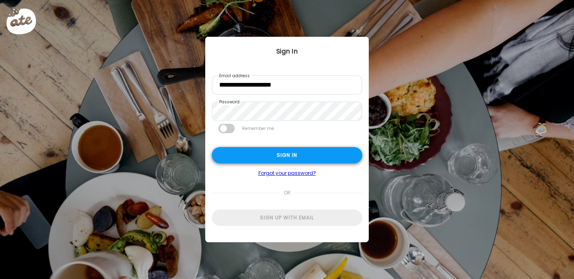
click at [269, 152] on div "Sign in" at bounding box center [287, 155] width 150 height 16
type textarea "**********"
type input "**********"
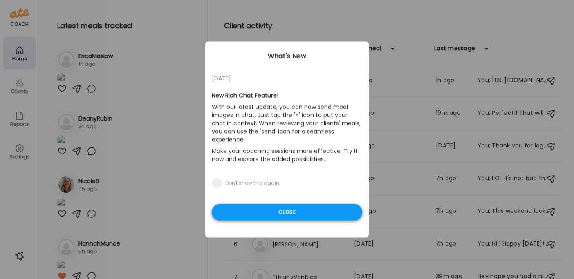
click at [256, 206] on div "Close" at bounding box center [287, 212] width 150 height 16
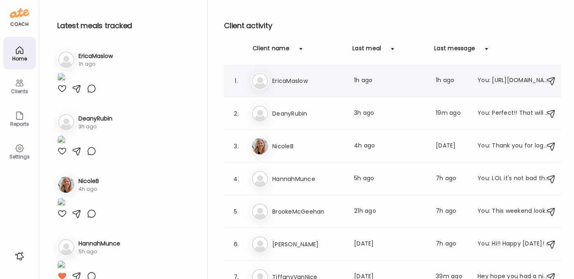
click at [301, 84] on h3 "EricaMaslow" at bounding box center [308, 81] width 72 height 10
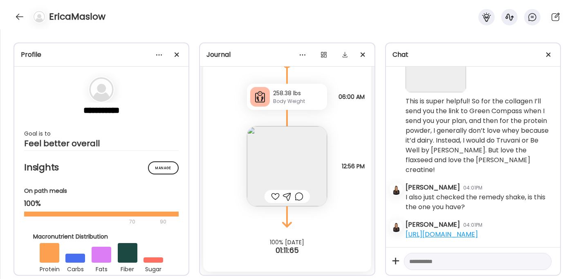
scroll to position [241, 0]
click at [16, 13] on div at bounding box center [19, 16] width 13 height 13
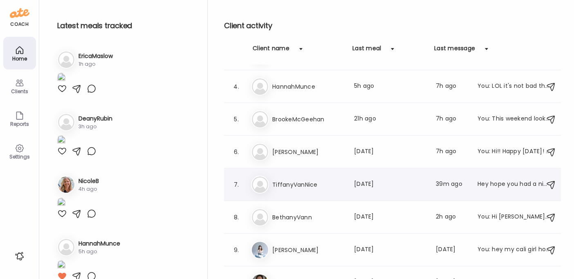
scroll to position [93, 0]
click at [284, 186] on h3 "TiffanyVanNice" at bounding box center [308, 184] width 72 height 10
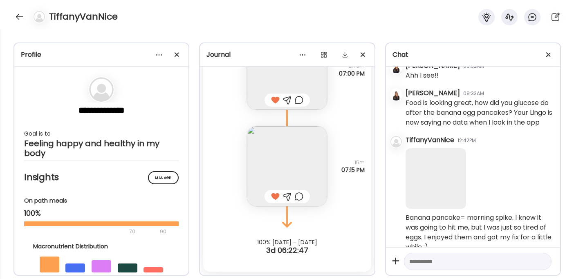
scroll to position [9649, 0]
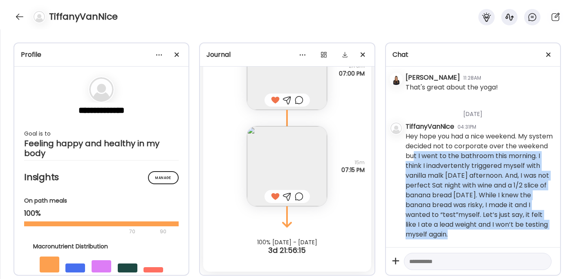
drag, startPoint x: 445, startPoint y: 156, endPoint x: 518, endPoint y: 241, distance: 112.4
click at [518, 241] on div "[DATE] - [DATE] [PERSON_NAME] 10:16AM Hi! yay we are reconnected! [DATE] - [DAT…" at bounding box center [473, 157] width 174 height 181
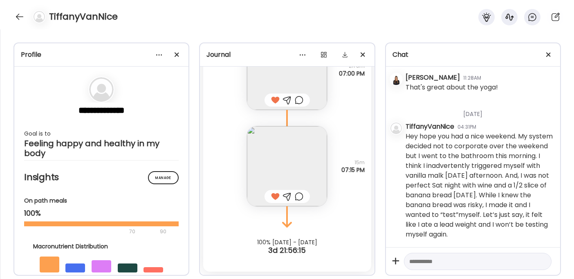
click at [518, 241] on div "[DATE] - [DATE] [PERSON_NAME] 10:16AM Hi! yay we are reconnected! [DATE] - [DAT…" at bounding box center [473, 157] width 174 height 181
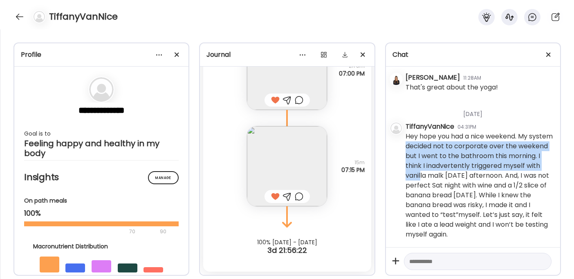
drag, startPoint x: 427, startPoint y: 142, endPoint x: 460, endPoint y: 177, distance: 48.0
click at [460, 177] on div "Hey hope you had a nice weekend. My system decided not to corporate over the we…" at bounding box center [479, 186] width 148 height 108
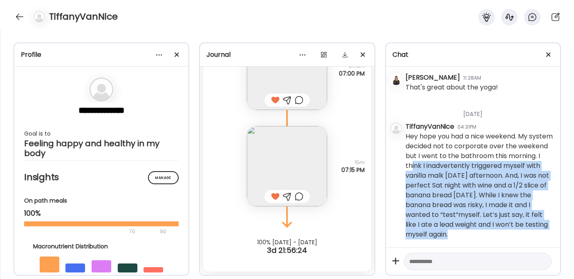
drag, startPoint x: 444, startPoint y: 163, endPoint x: 502, endPoint y: 233, distance: 91.1
click at [502, 233] on div "Hey hope you had a nice weekend. My system decided not to corporate over the we…" at bounding box center [479, 186] width 148 height 108
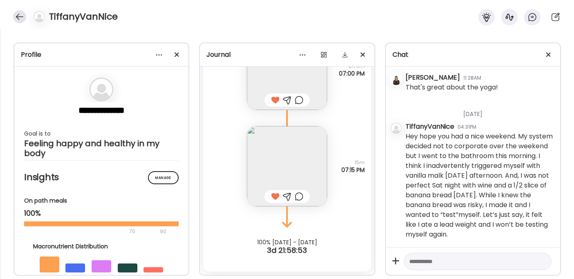
click at [17, 16] on div at bounding box center [19, 16] width 13 height 13
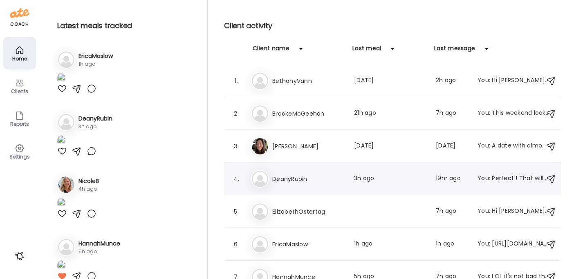
scroll to position [174, 0]
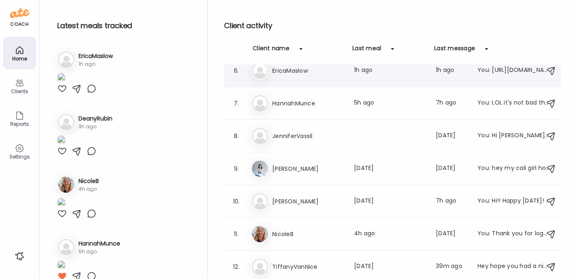
click at [303, 73] on h3 "EricaMaslow" at bounding box center [308, 71] width 72 height 10
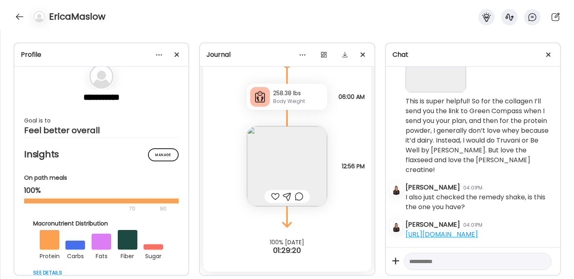
scroll to position [13, 0]
click at [21, 14] on div at bounding box center [19, 16] width 13 height 13
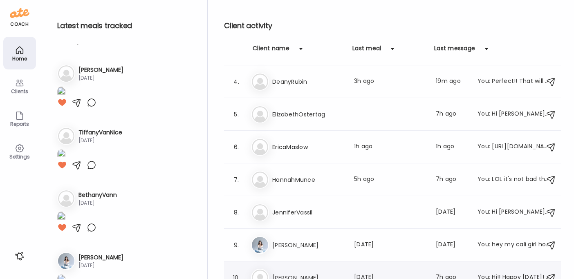
scroll to position [0, 0]
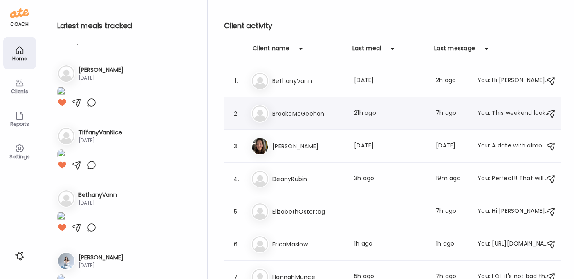
click at [286, 121] on div "Br BrookeMcGeehan Last meal: 21h ago Last message: 7h ago You: This weekend loo…" at bounding box center [393, 114] width 285 height 18
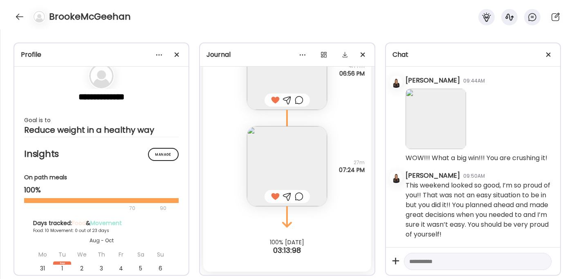
scroll to position [3507, 0]
click at [21, 17] on div at bounding box center [19, 16] width 13 height 13
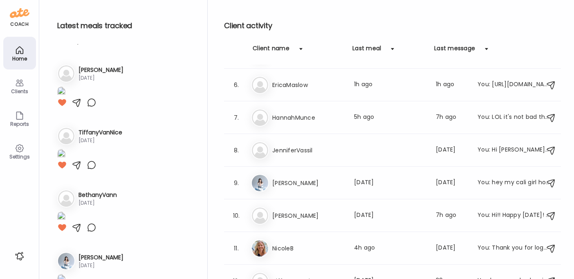
scroll to position [174, 0]
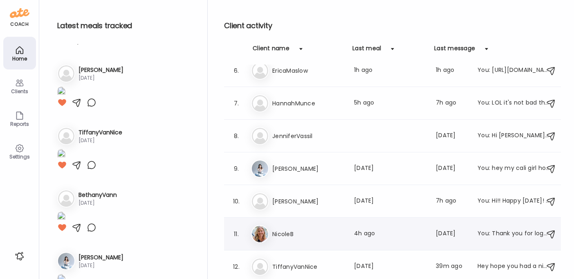
click at [305, 239] on div "Ni NicoleB Last meal: 4h ago Last message: [DATE] You: Thank you for logging ev…" at bounding box center [393, 234] width 285 height 18
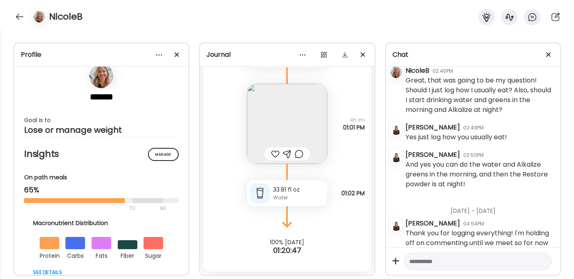
scroll to position [183, 0]
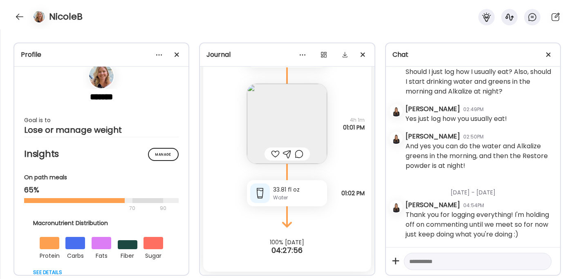
click at [272, 154] on div at bounding box center [275, 154] width 9 height 10
click at [296, 192] on div "33.81 fl oz" at bounding box center [298, 190] width 51 height 9
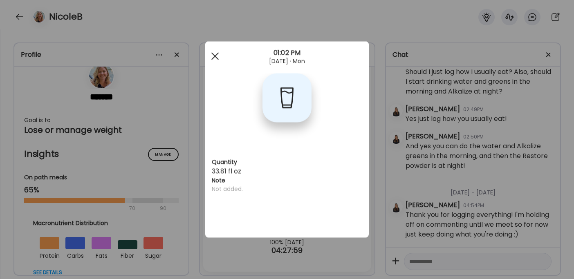
click at [215, 57] on span at bounding box center [214, 55] width 7 height 7
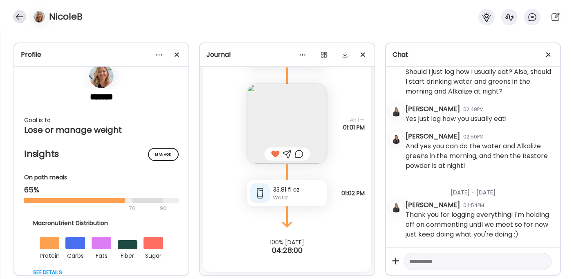
click at [17, 16] on div at bounding box center [19, 16] width 13 height 13
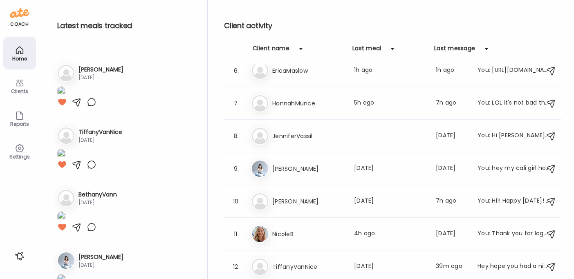
scroll to position [299, 0]
